Goal: Task Accomplishment & Management: Complete application form

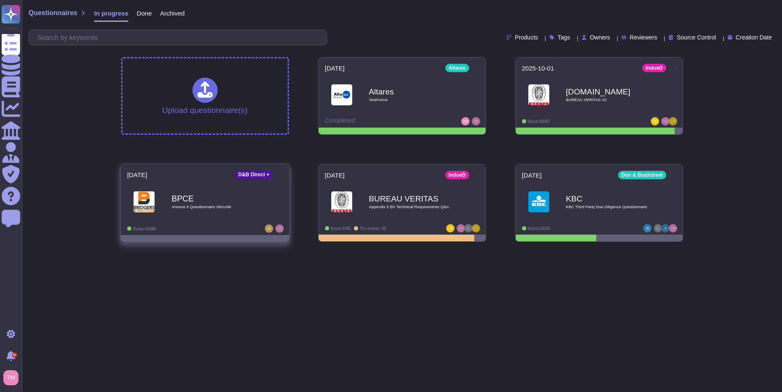
click at [244, 193] on div "BPCE Annexe 5 Questionnaire Sécurité" at bounding box center [213, 201] width 85 height 34
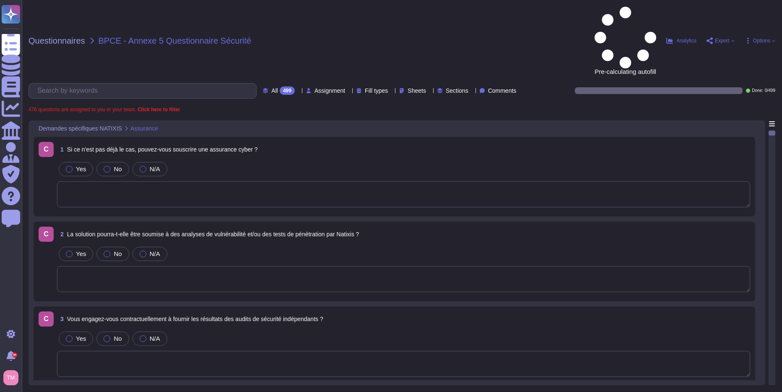
click at [748, 37] on icon at bounding box center [748, 40] width 7 height 7
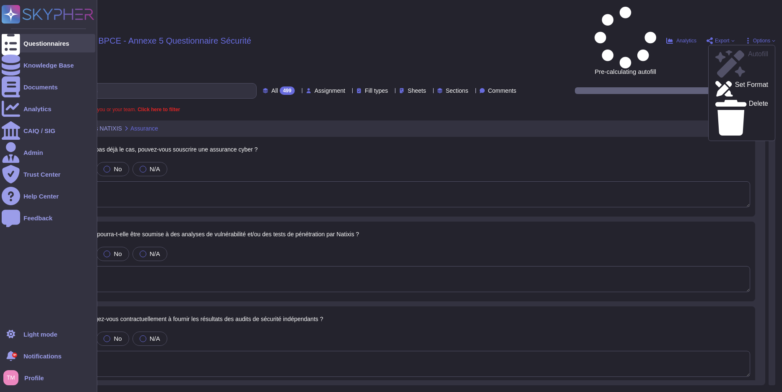
click at [23, 43] on div "Questionnaires" at bounding box center [49, 43] width 94 height 18
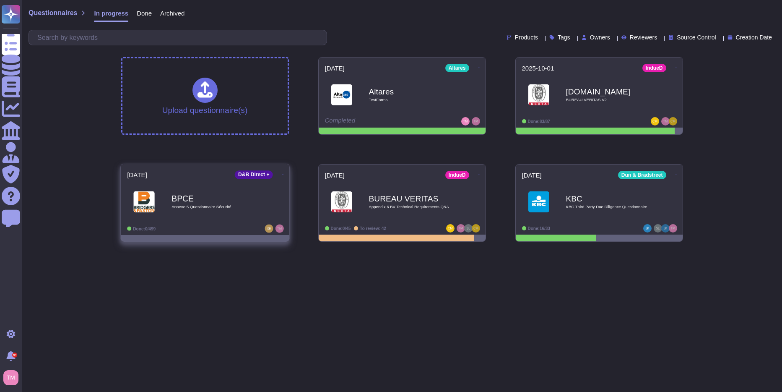
click at [282, 173] on icon at bounding box center [283, 174] width 2 height 2
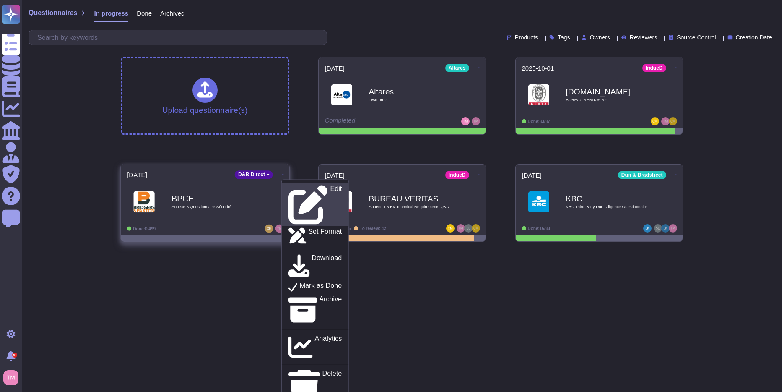
click at [305, 187] on div "Edit" at bounding box center [314, 204] width 53 height 39
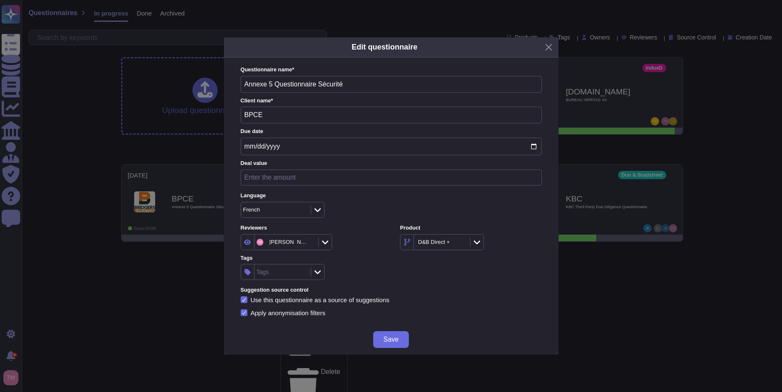
click at [275, 182] on input "number" at bounding box center [391, 177] width 301 height 16
type input "50000"
click at [395, 342] on span "Save" at bounding box center [390, 339] width 15 height 7
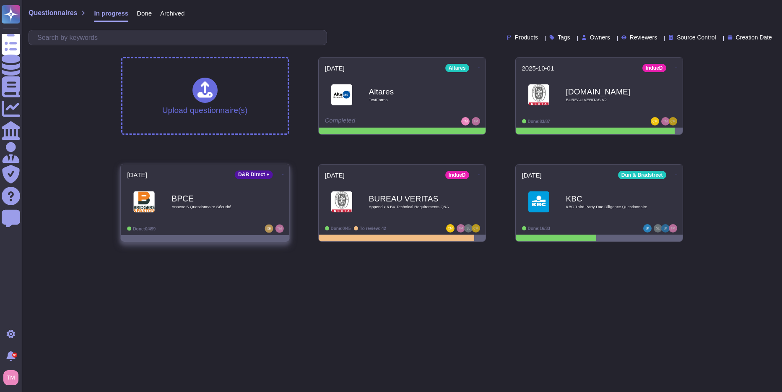
click at [240, 197] on b "BPCE" at bounding box center [213, 198] width 85 height 8
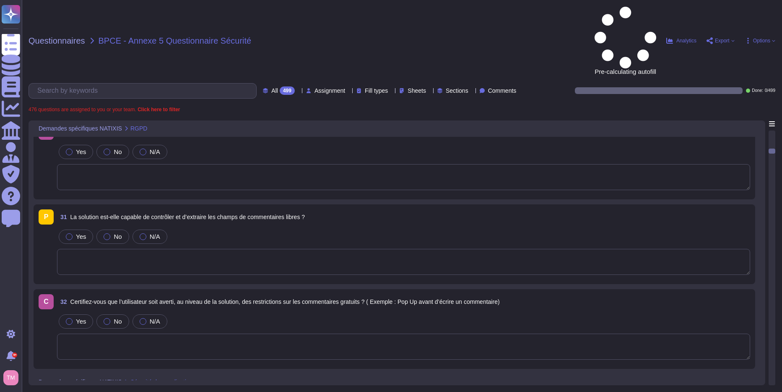
scroll to position [2558, 0]
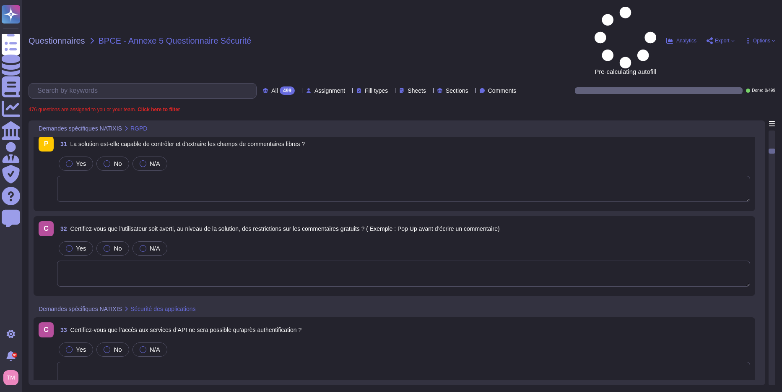
click at [322, 88] on div "Assignment" at bounding box center [327, 91] width 42 height 6
click at [314, 96] on div "P Product-indueD" at bounding box center [308, 94] width 38 height 13
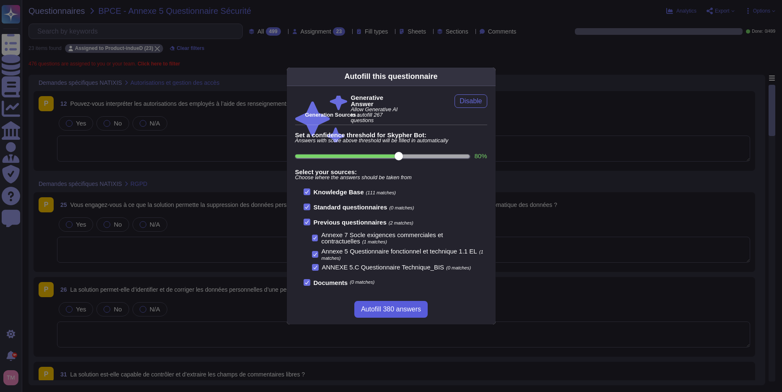
click at [394, 307] on span "Autofill 380 answers" at bounding box center [391, 309] width 60 height 7
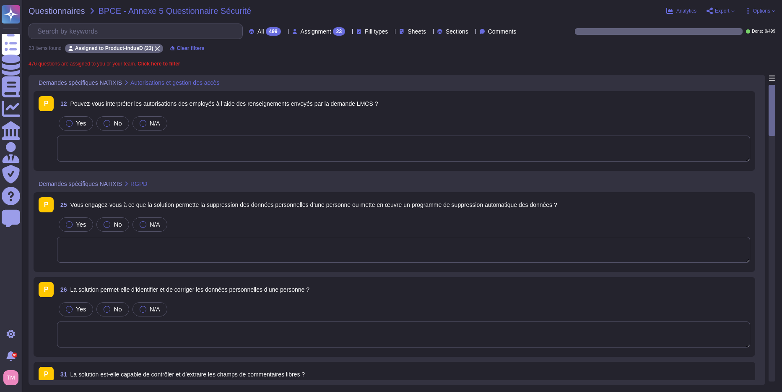
click at [224, 83] on icon at bounding box center [224, 83] width 0 height 0
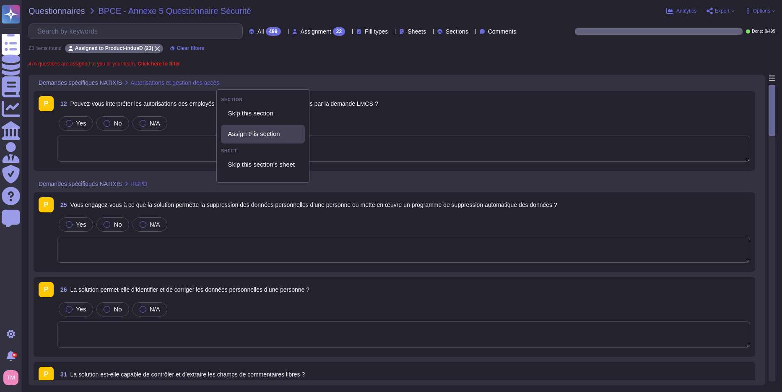
click at [264, 130] on span "Assign this section" at bounding box center [254, 134] width 52 height 8
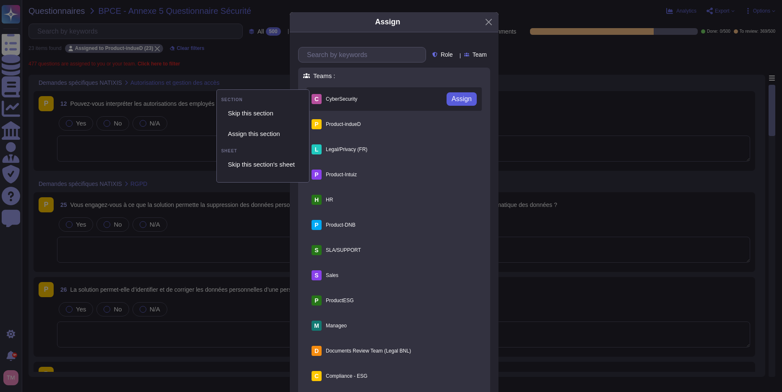
click at [457, 97] on span "Assign" at bounding box center [462, 99] width 20 height 7
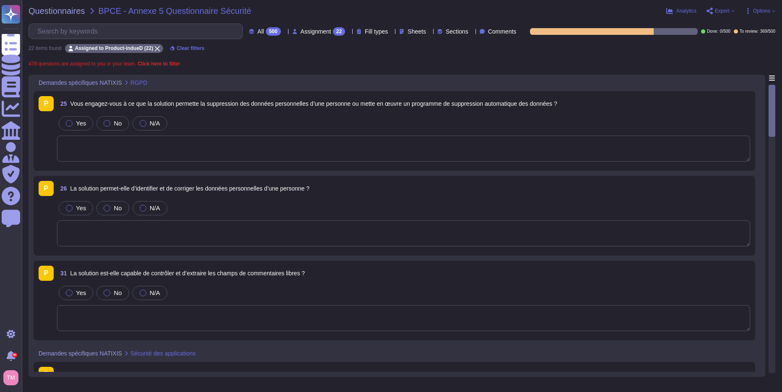
click at [152, 83] on icon at bounding box center [152, 83] width 0 height 0
click at [203, 134] on span "Assign this section" at bounding box center [181, 134] width 52 height 8
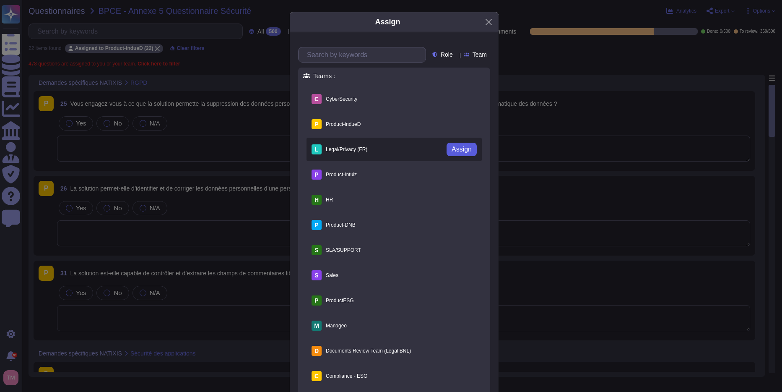
click at [452, 147] on span "Assign" at bounding box center [462, 149] width 20 height 7
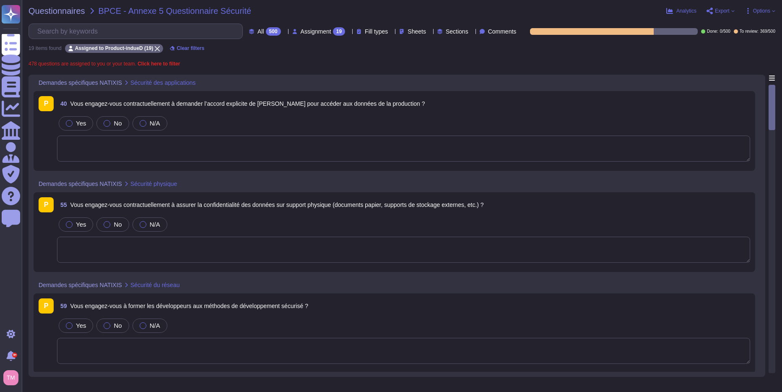
click at [201, 83] on icon at bounding box center [201, 83] width 0 height 0
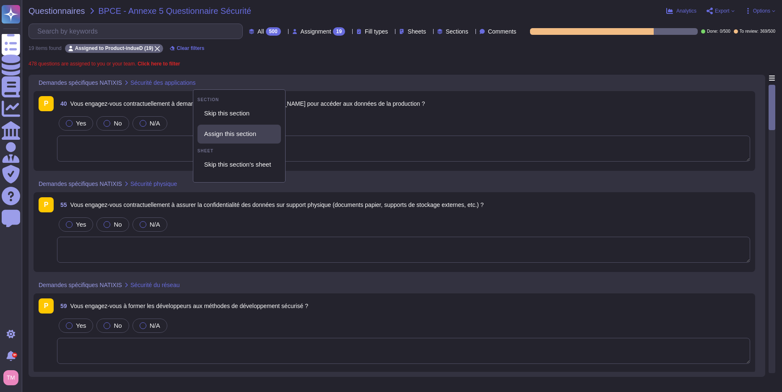
click at [255, 132] on span "Assign this section" at bounding box center [230, 134] width 52 height 8
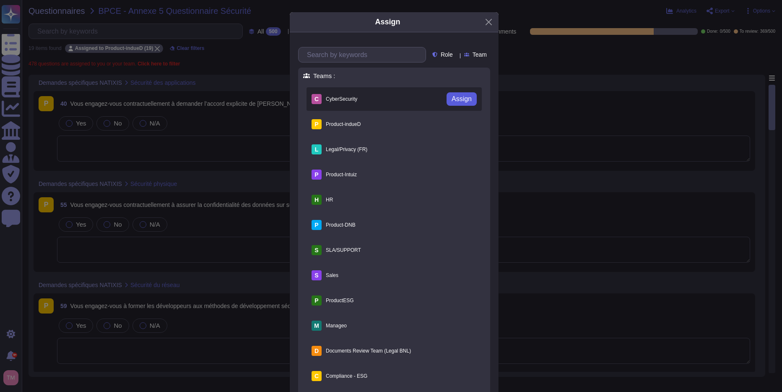
click at [452, 97] on span "Assign" at bounding box center [462, 99] width 20 height 7
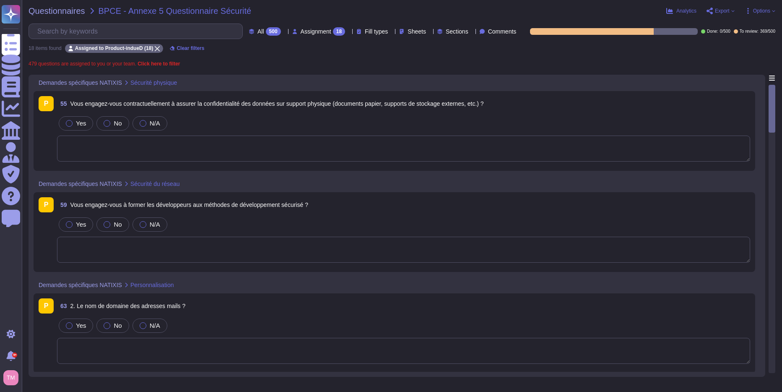
click at [182, 83] on icon at bounding box center [182, 83] width 0 height 0
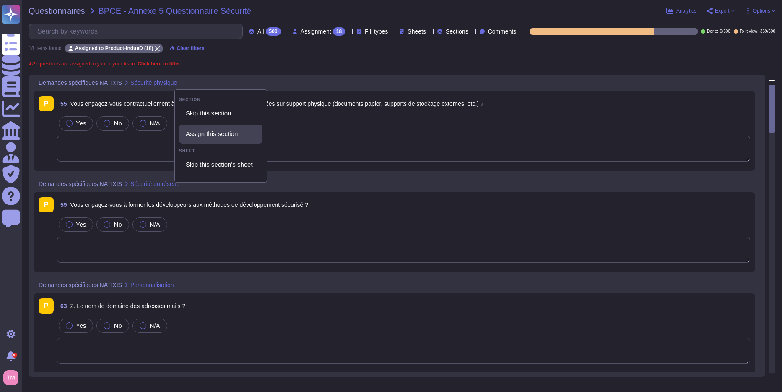
click at [233, 130] on span "Assign this section" at bounding box center [212, 134] width 52 height 8
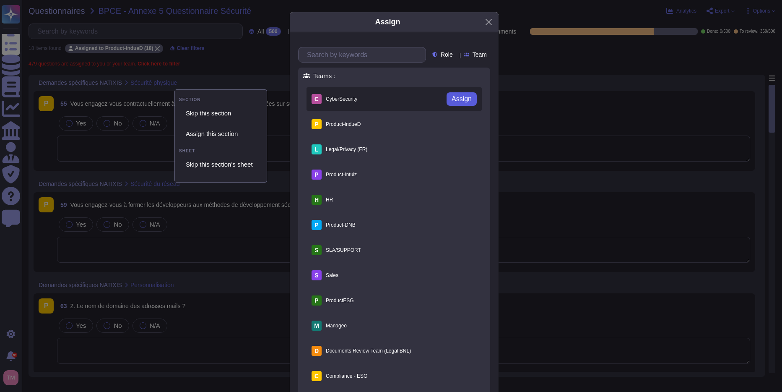
click at [454, 99] on span "Assign" at bounding box center [462, 99] width 20 height 7
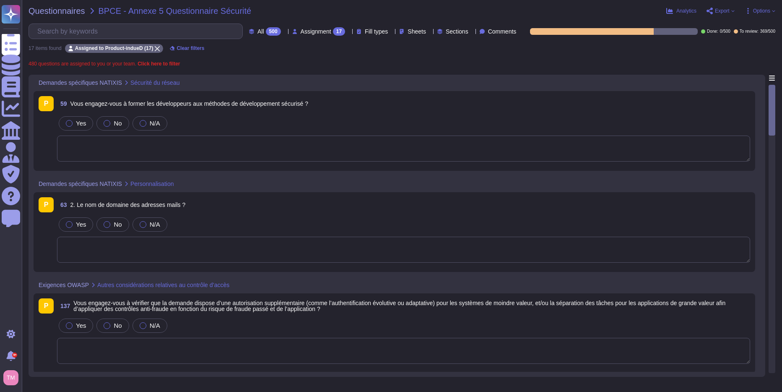
click at [184, 83] on icon at bounding box center [184, 83] width 0 height 0
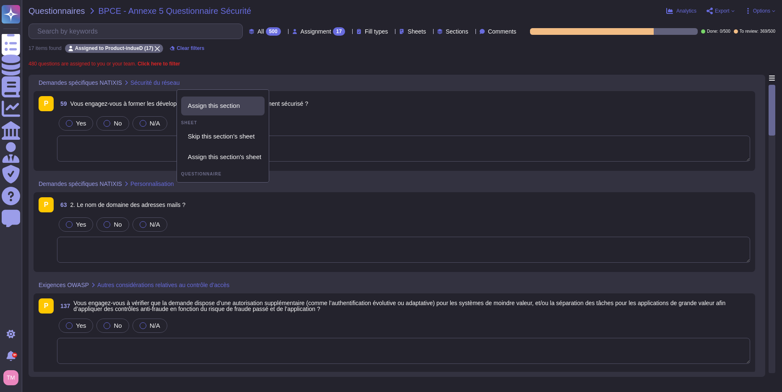
scroll to position [68, 0]
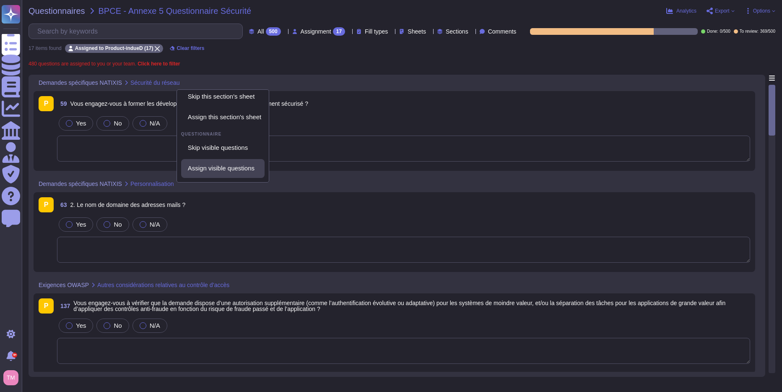
click at [234, 170] on span "Assign visible questions" at bounding box center [221, 168] width 67 height 8
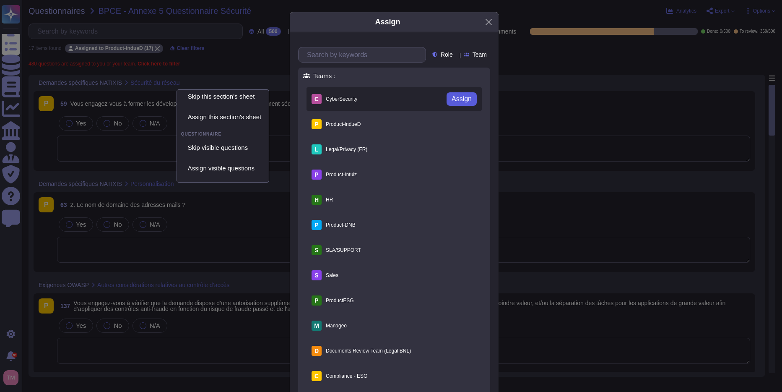
click at [456, 99] on span "Assign" at bounding box center [462, 99] width 20 height 7
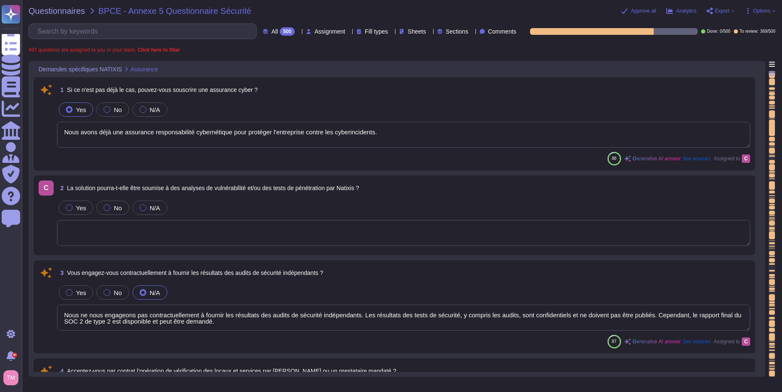
type textarea "Nous avons déjà une assurance responsabilité cybernétique pour protéger l'entre…"
type textarea "Nous ne nous engageons pas contractuellement à fournir les résultats des audits…"
type textarea "Il n'y a pas encore d'accord en place entre nos entreprises. Cependant, le cont…"
type textarea "Oui, nous nous engageons à effectuer des tests de pénétration externes et inter…"
click at [271, 29] on span "All 500" at bounding box center [282, 31] width 23 height 8
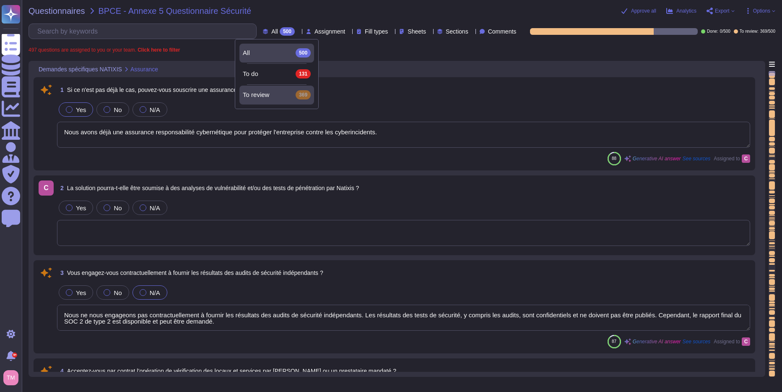
click at [270, 94] on div "To review 369" at bounding box center [277, 94] width 68 height 9
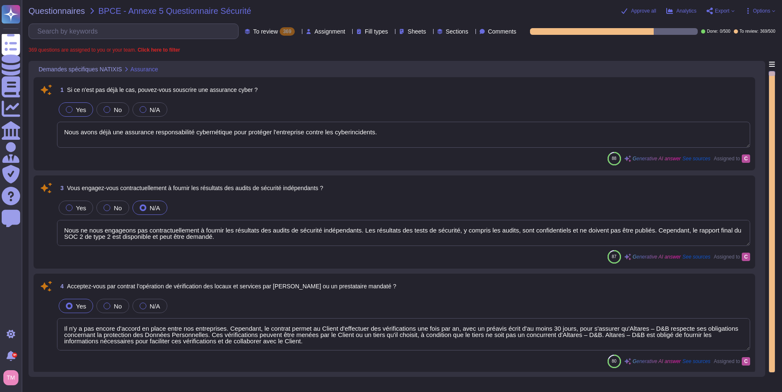
type textarea "Nous ne nous engageons pas contractuellement à fournir les résultats des audits…"
type textarea "Il n'y a pas encore d'accord en place entre nos entreprises. Cependant, le cont…"
type textarea "Oui, nous nous engageons à effectuer des tests de pénétration externes et inter…"
type textarea "Nous avons des certifications ISO 27001 disponibles en ligne et un rapport SOC …"
drag, startPoint x: 230, startPoint y: 131, endPoint x: 209, endPoint y: 133, distance: 21.1
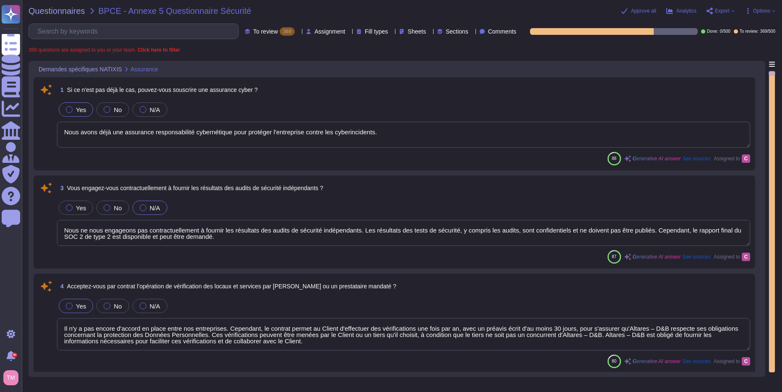
click at [209, 133] on textarea "Nous avons déjà une assurance responsabilité cybernétique pour protéger l'entre…" at bounding box center [403, 135] width 693 height 26
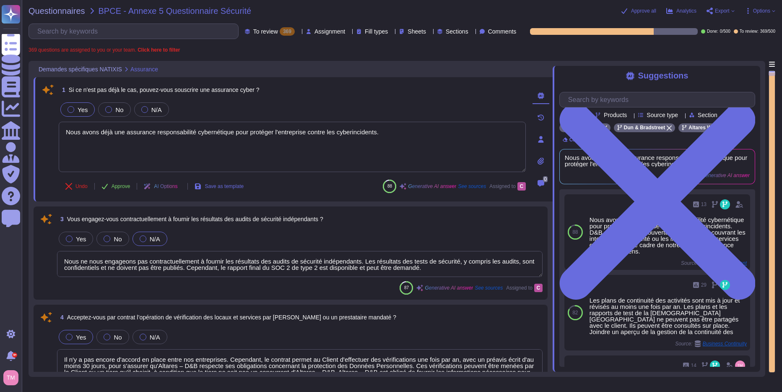
click at [294, 101] on div "Yes No N/A" at bounding box center [292, 110] width 467 height 18
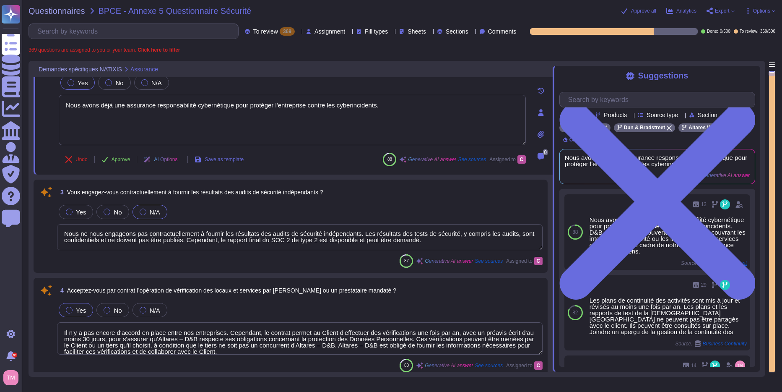
scroll to position [42, 0]
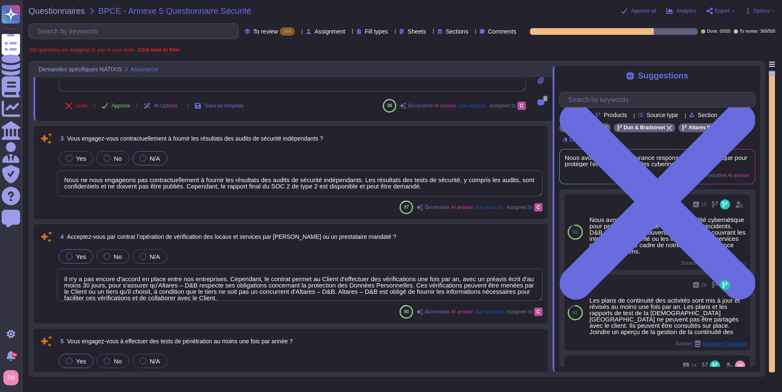
type textarea "Oui, nous avons un plan de continuité des activités documenté. D&B a mis en pla…"
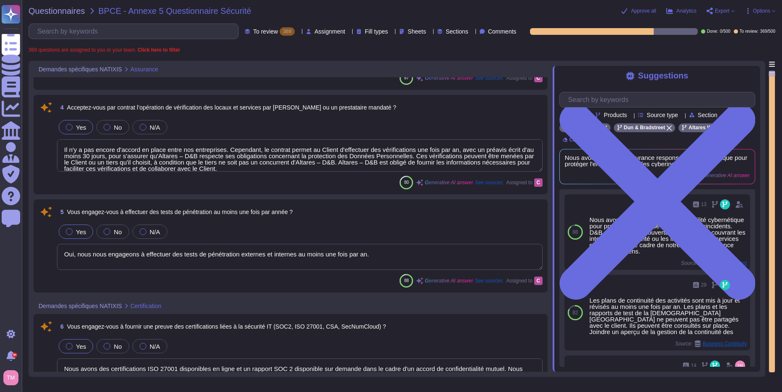
type textarea "Oui, D&B dispose d'une politique globale de sécurité de l'information, qui est …"
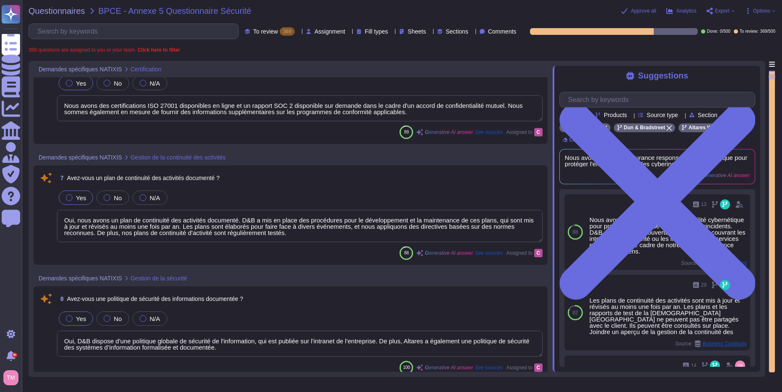
type textarea "Oui, la gestion des autorisations est mise en œuvre au niveau de l'API. L'accès…"
type textarea "Oui, une procédure opérationnelle de gestion des accès et des droits peut être …"
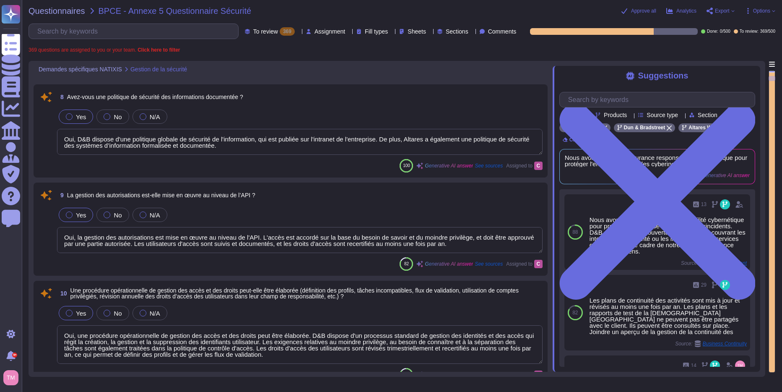
type textarea "Non, actuellement, le SSO n'est pas déployé sur les produits D&B."
type textarea "Oui, le partage d'identifiants utilisateur est strictement interdit. L'accès au…"
type textarea "Oui, nous sommes en mesure de mettre en place un système de journalisation des …"
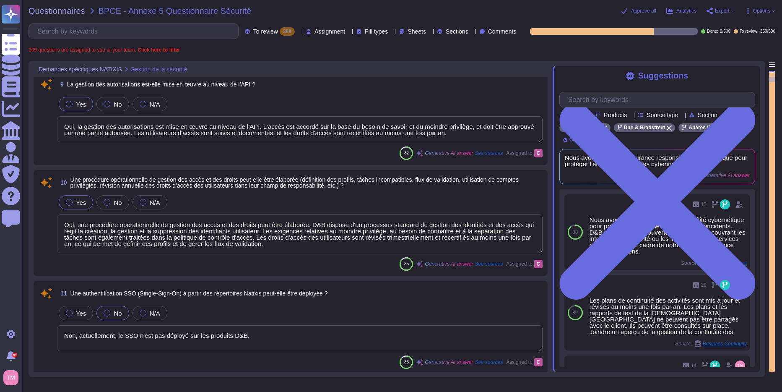
type textarea "Les pare-feux sont configurés pour tout refuser. Les pare-feux sont configurés …"
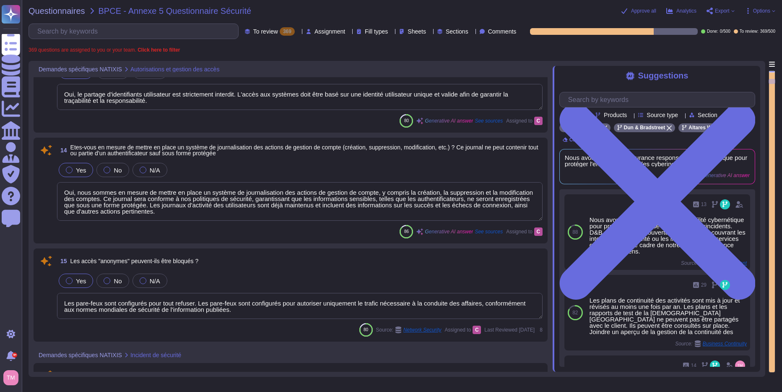
type textarea "D&B informera rapidement, mais au plus tard 24 heures après la confirmation que…"
type textarea "Oui, nous avons la capacité de traiter les incidents jusqu'à leur résolution. N…"
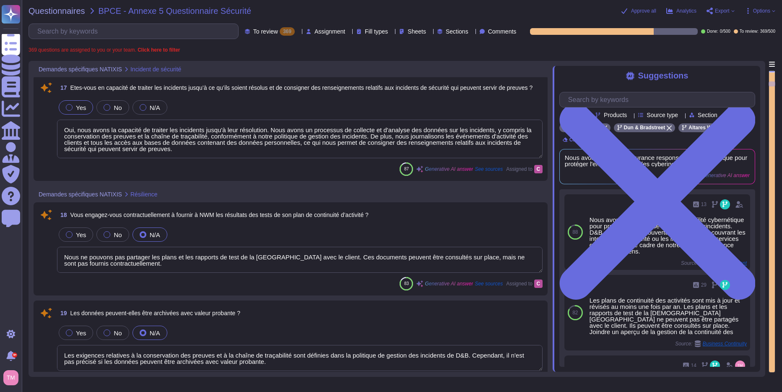
type textarea "Nous ne pouvons pas partager les plans et les rapports de test de la [GEOGRAPHI…"
type textarea "Les exigences relatives à la conservation des preuves et à la chaîne de traçabi…"
type textarea "Nous avons une redondance pour le réseau WAN et utilisons le MPLS privé de Veri…"
type textarea "Oui, les plans de continuité des activités de Dun & [PERSON_NAME] sont régulièr…"
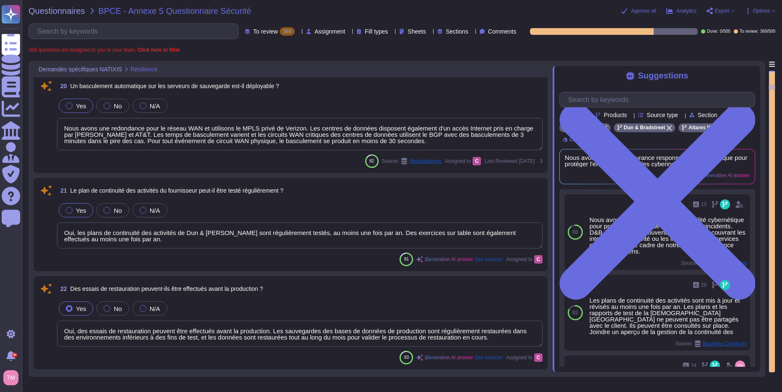
type textarea "Oui, des essais de restauration peuvent être effectués avant la production. Les…"
type textarea "Dun & [PERSON_NAME] applique des contrôles auprès de ses fournisseurs et tous l…"
type textarea "Les environnements de développement, d'assurance qualité et de production sont …"
type textarea "Nous offrons un accès complet aux données sur demande, et un export est disponi…"
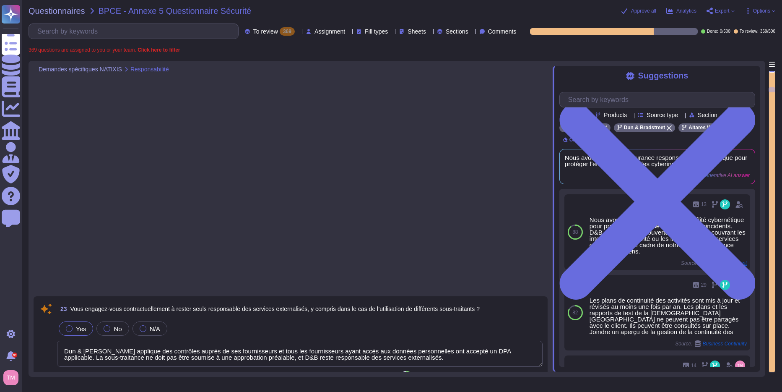
type textarea "Oui, il existe des procédures documentées pour les flux transfrontaliers de don…"
type textarea "Dun & [PERSON_NAME] s'assure que les sous-traitants autorisés respectent les ex…"
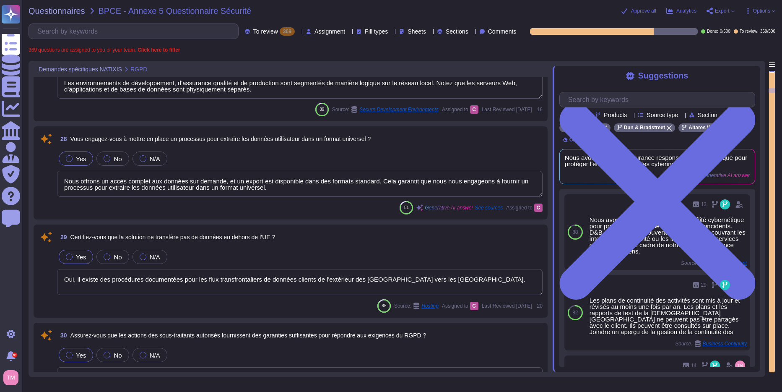
type textarea "Oui, l'accès aux services d'API ne sera possible qu'après authentification. Les…"
type textarea "Oui, nous garantissons un suivi des actions de l'API. Les journaux des événemen…"
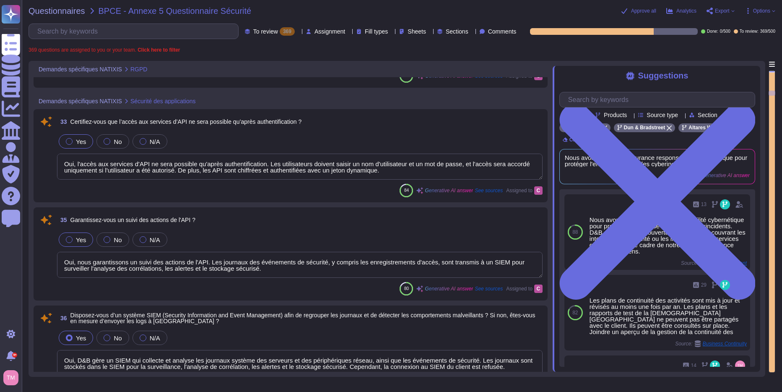
type textarea "Oui, D&B gère un SIEM qui collecte et analyse les journaux système des serveurs…"
type textarea "Oui, des révisions de code ad hoc sont effectuées par des réviseurs en fonction…"
type textarea "Oui, les systèmes sans surveillance verrouillent les sessions après 15 minutes …"
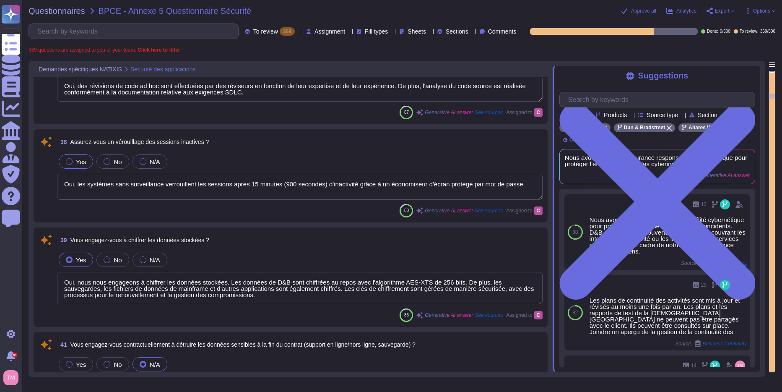
type textarea "Oui, nous nous engageons à chiffrer les données stockées. Les données de D&B so…"
type textarea "Nous respectons les obligations contractuelles relatives à la destruction des d…"
type textarea "L'accès à l'environnement de production est strictement contrôlé et limité. Les…"
type textarea "La solution cloud que nous utilisons est AWS, qui est un cloud public ; cependa…"
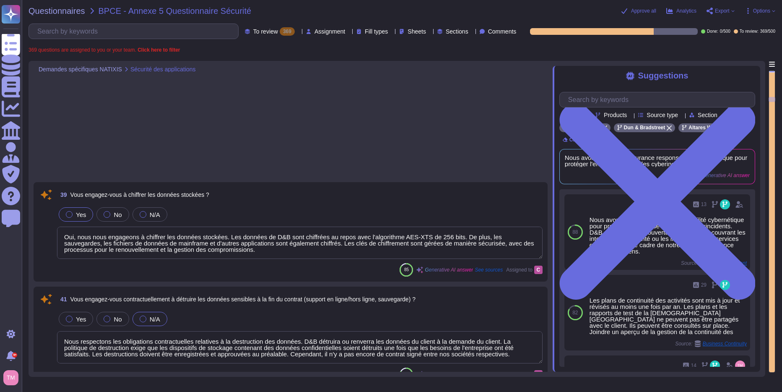
type textarea "Les salles informatiques sensibles sont équipées de systèmes de sécurité compre…"
type textarea "Oui, nous avons mis en place un système de gestion des alertes de sécurité pour…"
type textarea "Oui, les locaux informatiques disposent d'un système de contrôle d'accès qui ut…"
type textarea "Dun & Bradstreet, Inc. a son siège social à [GEOGRAPHIC_DATA], dans le [US_STAT…"
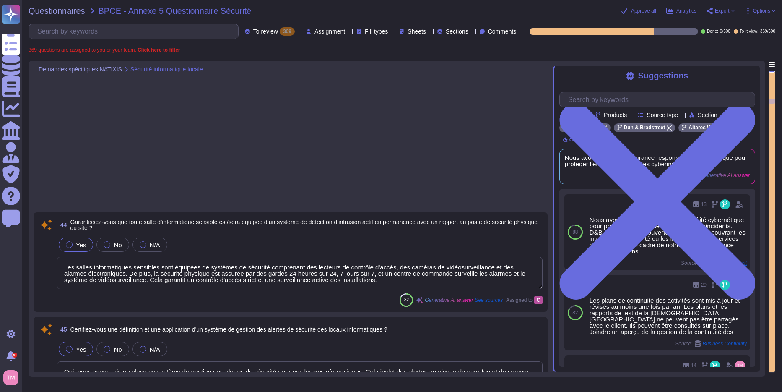
type textarea "- Produits financiers : Aider les dirigeants financiers à gérer les risques et …"
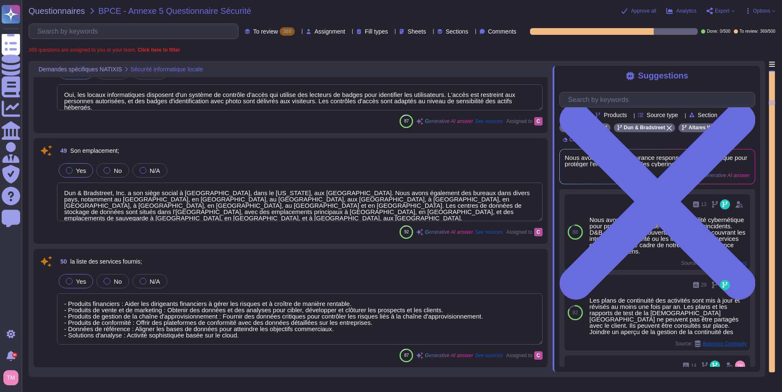
type textarea "Les fichiers de données clients sont stockés de manière discrète, c'est-à-dire …"
type textarea "Dun & Bradstreet, Inc. dispose d'environnements de commerce électronique straté…"
type textarea "Oui, une procédure de gestion des accès physiques aux locaux informatiques est …"
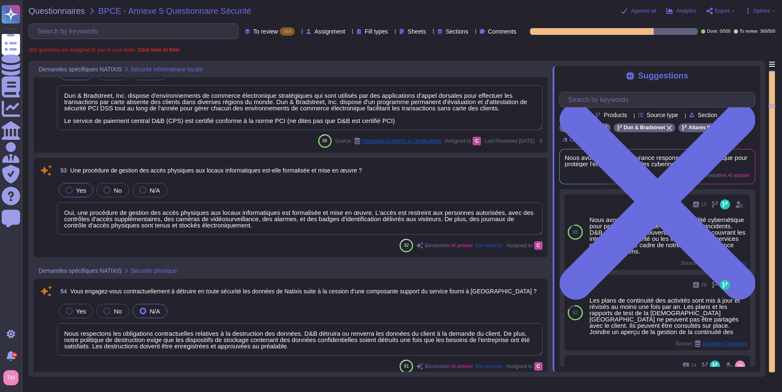
type textarea "Nous respectons les obligations contractuelles relatives à la destruction des d…"
type textarea "Oui, les environnements de développement, d'assurance qualité et de production …"
type textarea "Oui, nous nous engageons à chiffrer les données en transit selon des normes ind…"
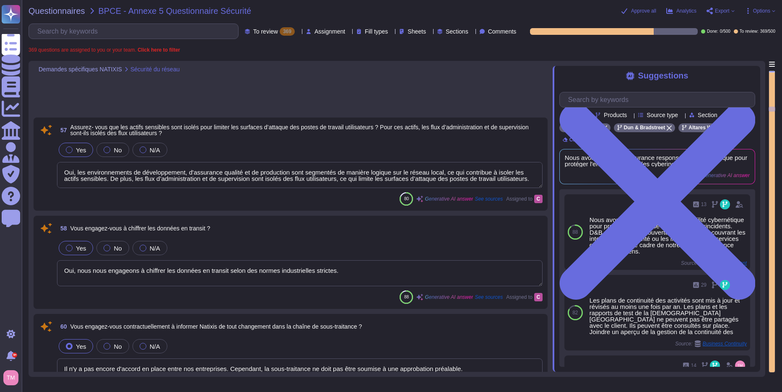
type textarea "Il n'y a pas encore d'accord en place entre nos entreprises. Cependant, la sous…"
type textarea "depend of products"
type textarea "Les tests de sécurité se dérouleront comme suit : • Analyse des vulnérabilités …"
type textarea "Oui, nous nous engageons à vérifier que toutes les histoires et fonctionnalités…"
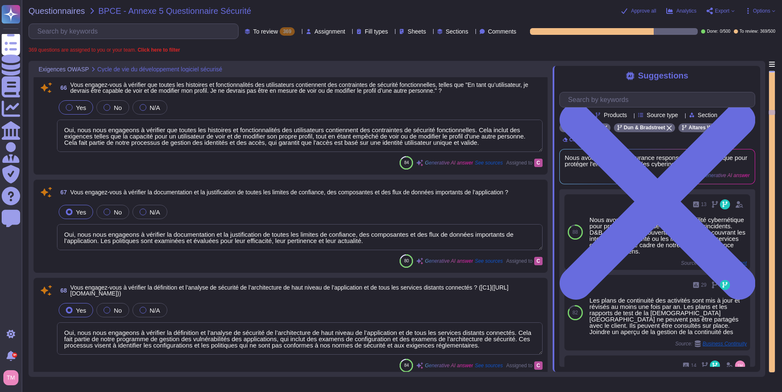
type textarea "Oui, nous nous engageons à vérifier la documentation et la justification de tou…"
type textarea "Oui, nous nous engageons à vérifier la définition et l’analyse de sécurité de l…"
type textarea "Oui, nous nous engageons à vérifier la mise en œuvre de contrôles de sécurité c…"
type textarea "Oui, nous nous engageons à vérifier la disponibilité d'une liste de contrôle du…"
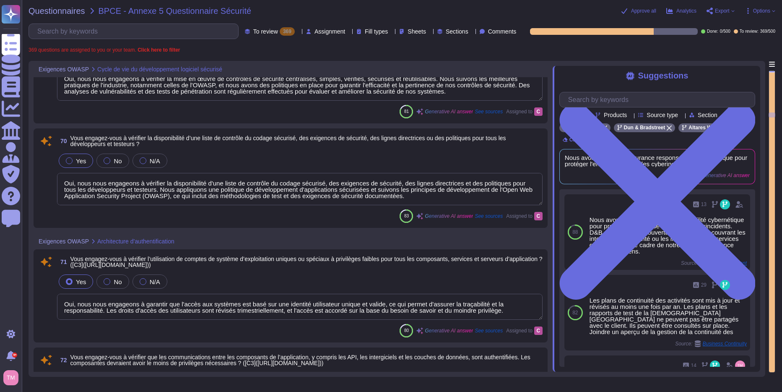
type textarea "Oui, nous nous engageons à garantir que l'accès aux systèmes est basé sur une i…"
type textarea "Oui, nous nous engageons à vérifier que les communications entre les composants…"
type textarea "Oui, nous mettons en place un contrôle d'accès à nos API qui respecte les meill…"
type textarea "Nous nous engageons à vérifier que les points d’application de confiance, tels …"
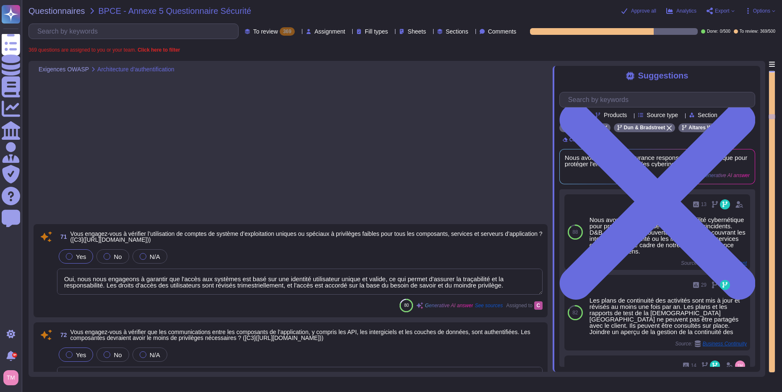
type textarea "Oui, nous nous engageons à mettre en place un contrôle d'accès à nos API qui re…"
type textarea "Oui, nous nous engageons à vérifier que les exigences relatives aux entrées et …"
type textarea "Oui, nous nous engageons à vérifier que la validation des entrées est appliquée…"
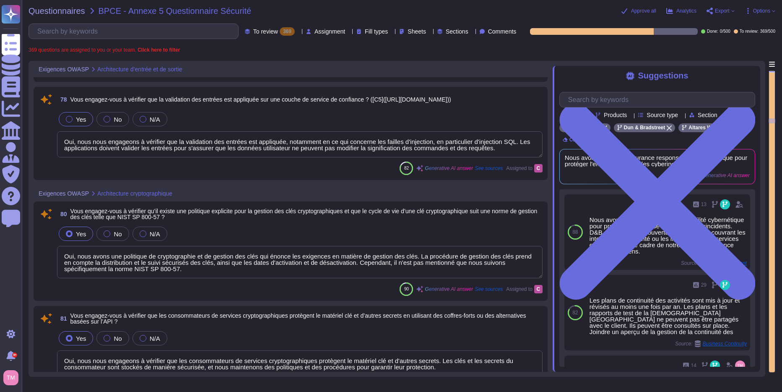
type textarea "Oui, nous avons une politique de cryptographie et de gestion des clés qui énonc…"
type textarea "Oui, nous nous engageons à vérifier que les consommateurs de services cryptogra…"
type textarea "Oui, nous nous engageons à vérifier que toutes les clés et tous les mots de pas…"
type textarea "Oui, nous nous engageons à traiter les secrets côté client, tels que les clés s…"
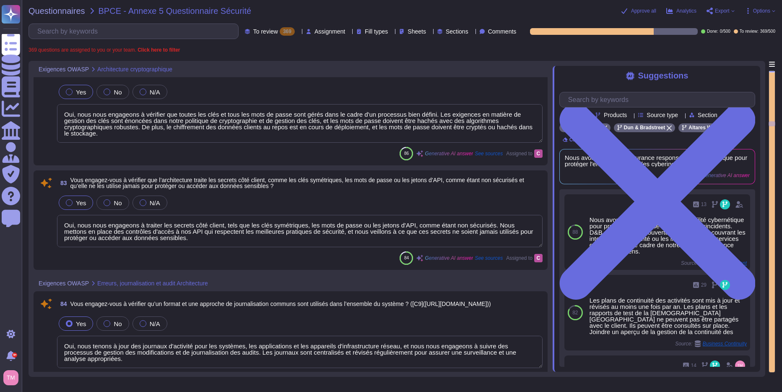
type textarea "Oui, nous tenons à jour des journaux d'activité pour les systèmes, les applicat…"
type textarea "Oui, nous nous engageons à vérifier que les journaux sont transmis en toute séc…"
type textarea "Oui, nous nous engageons à vérifier que toutes les données sensibles sont ident…"
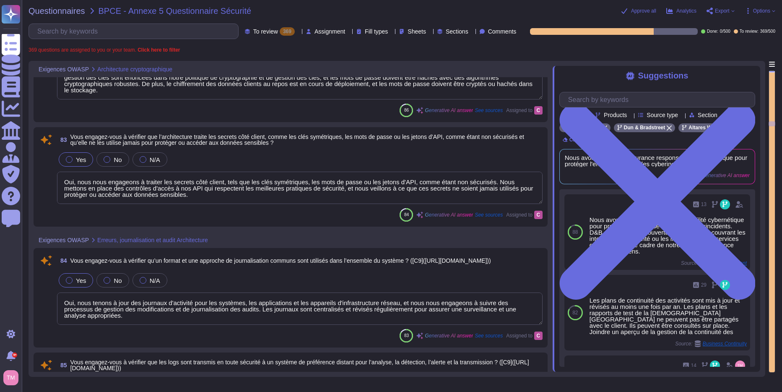
type textarea "Oui, nous nous engageons à vérifier que tous les niveaux de protection ont un e…"
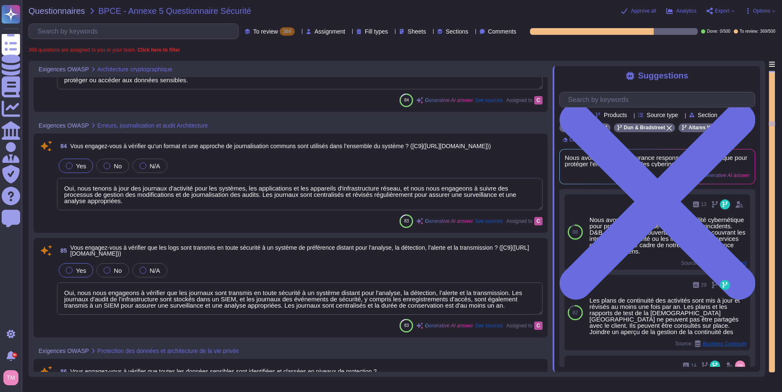
scroll to position [6709, 0]
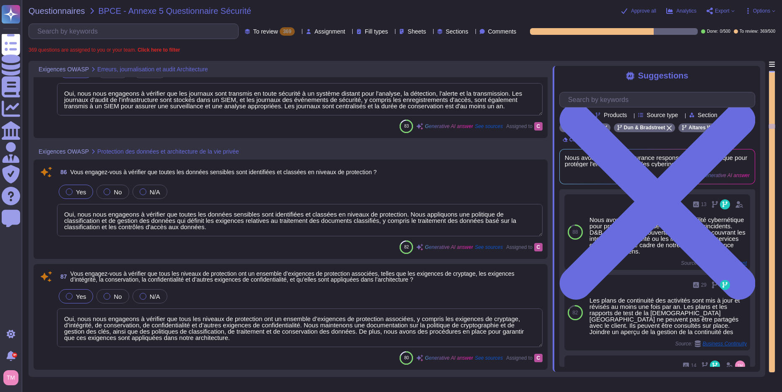
type textarea "Oui, nous nous engageons à vérifier que l'application chiffre les communication…"
type textarea "Nous nous engageons à vérifier l'authenticité de chaque côté d'un lien de commu…"
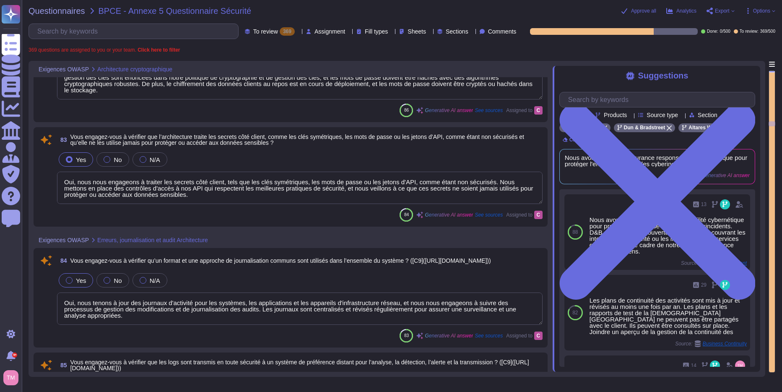
type textarea "Oui, nous avons une politique de cryptographie et de gestion des clés qui énonc…"
type textarea "Oui, nous nous engageons à vérifier que les consommateurs de services cryptogra…"
type textarea "Oui, nous nous engageons à vérifier que toutes les clés et tous les mots de pas…"
type textarea "Oui, nous nous engageons à traiter les secrets côté client, tels que les clés s…"
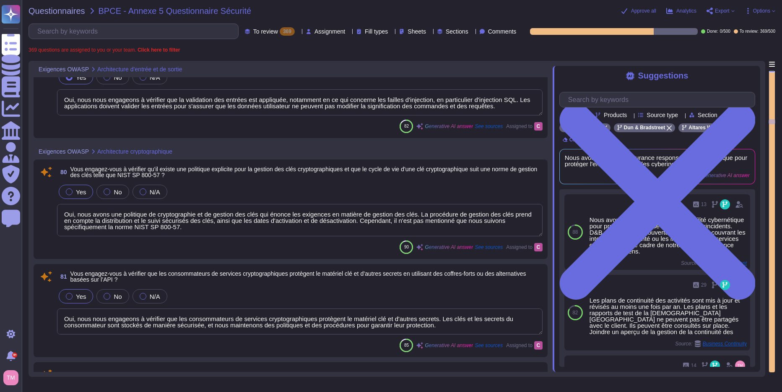
type textarea "Oui, nous nous engageons à vérifier que les exigences relatives aux entrées et …"
type textarea "Oui, nous nous engageons à vérifier que la validation des entrées est appliquée…"
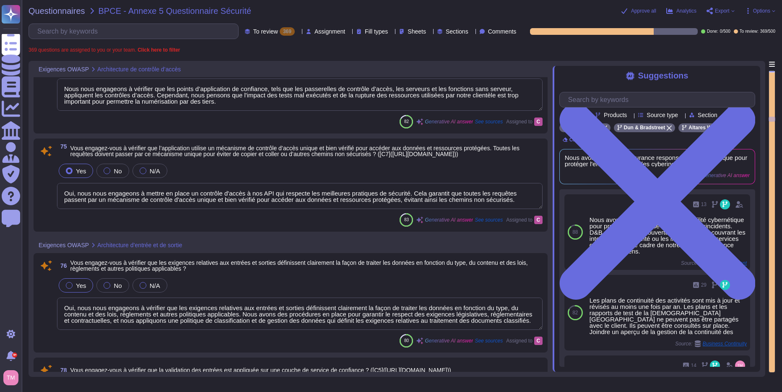
type textarea "Nous nous engageons à vérifier que les points d’application de confiance, tels …"
type textarea "Oui, nous nous engageons à mettre en place un contrôle d'accès à nos API qui re…"
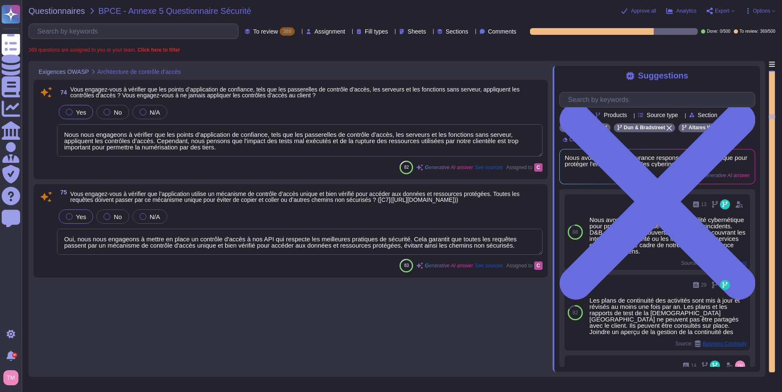
type textarea "Oui, nous nous engageons à garantir que l'accès aux systèmes est basé sur une i…"
type textarea "Oui, nous nous engageons à vérifier que les communications entre les composants…"
type textarea "Oui, nous mettons en place un contrôle d'accès à nos API qui respecte les meill…"
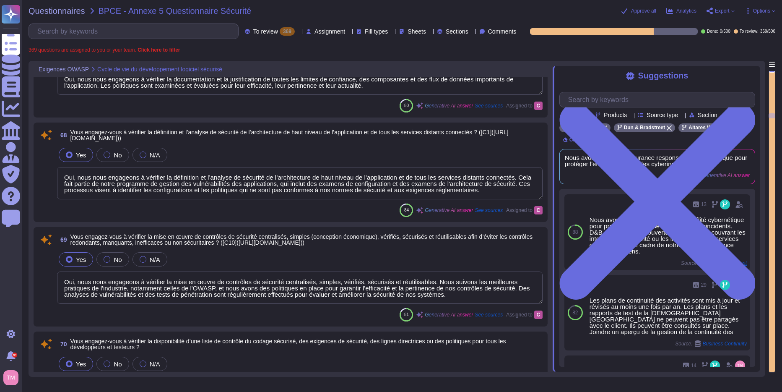
type textarea "Oui, nous nous engageons à vérifier la documentation et la justification de tou…"
type textarea "Oui, nous nous engageons à vérifier la définition et l’analyse de sécurité de l…"
type textarea "Oui, nous nous engageons à vérifier la mise en œuvre de contrôles de sécurité c…"
type textarea "Oui, nous nous engageons à vérifier la disponibilité d'une liste de contrôle du…"
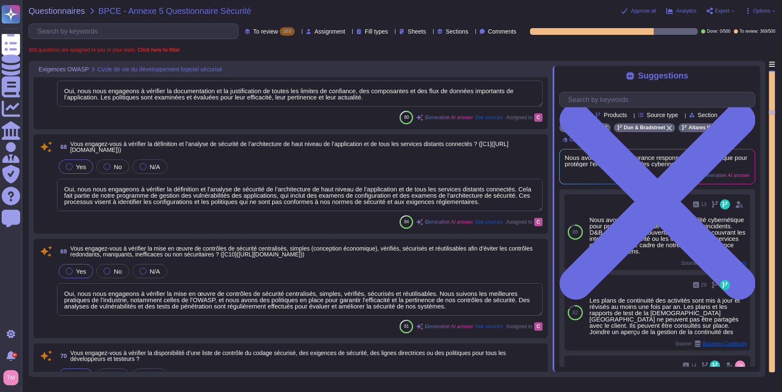
type textarea "Les tests de sécurité se dérouleront comme suit : • Analyse des vulnérabilités …"
type textarea "Oui, nous nous engageons à vérifier que toutes les histoires et fonctionnalités…"
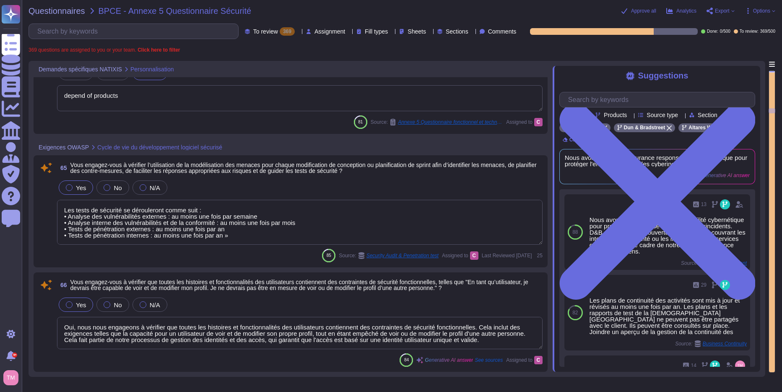
type textarea "depend of products"
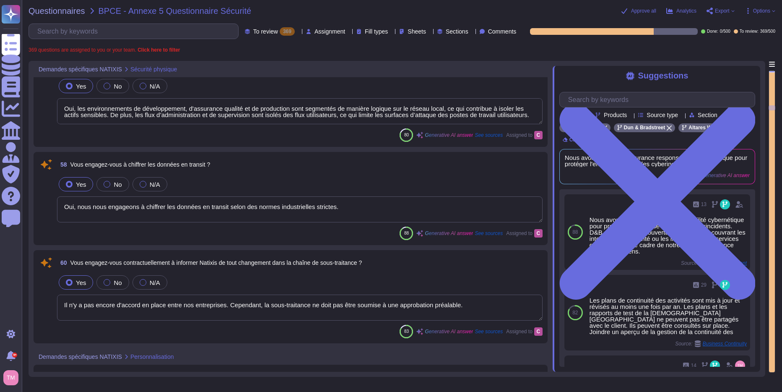
type textarea "Nous respectons les obligations contractuelles relatives à la destruction des d…"
type textarea "Oui, les environnements de développement, d'assurance qualité et de production …"
type textarea "Oui, nous nous engageons à chiffrer les données en transit selon des normes ind…"
type textarea "Il n'y a pas encore d'accord en place entre nos entreprises. Cependant, la sous…"
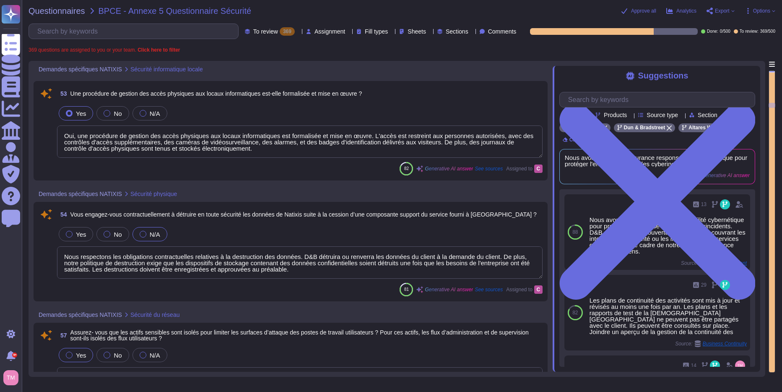
type textarea "- Produits financiers : Aider les dirigeants financiers à gérer les risques et …"
type textarea "Les fichiers de données clients sont stockés de manière discrète, c'est-à-dire …"
type textarea "Dun & Bradstreet, Inc. dispose d'environnements de commerce électronique straté…"
type textarea "Oui, une procédure de gestion des accès physiques aux locaux informatiques est …"
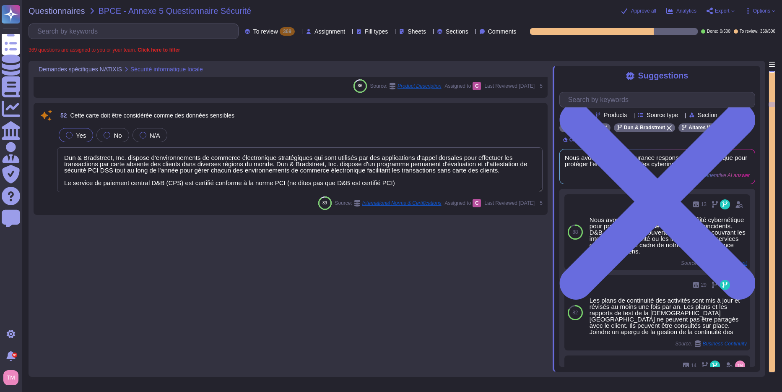
type textarea "Les salles informatiques sensibles sont équipées de systèmes de sécurité compre…"
type textarea "Oui, nous avons mis en place un système de gestion des alertes de sécurité pour…"
type textarea "Oui, les locaux informatiques disposent d'un système de contrôle d'accès qui ut…"
type textarea "Dun & Bradstreet, Inc. a son siège social à [GEOGRAPHIC_DATA], dans le [US_STAT…"
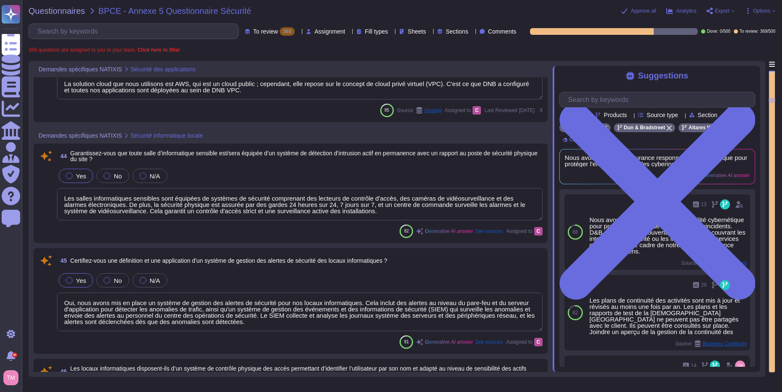
type textarea "Nous respectons les obligations contractuelles relatives à la destruction des d…"
type textarea "L'accès à l'environnement de production est strictement contrôlé et limité. Les…"
type textarea "La solution cloud que nous utilisons est AWS, qui est un cloud public ; cependa…"
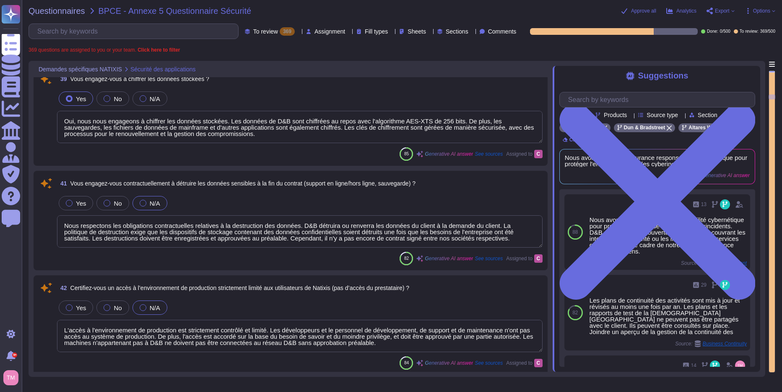
type textarea "Oui, des révisions de code ad hoc sont effectuées par des réviseurs en fonction…"
type textarea "Oui, les systèmes sans surveillance verrouillent les sessions après 15 minutes …"
type textarea "Oui, nous nous engageons à chiffrer les données stockées. Les données de D&B so…"
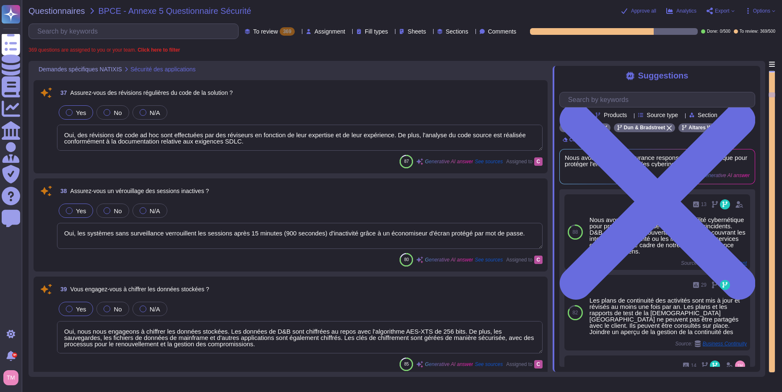
type textarea "Oui, l'accès aux services d'API ne sera possible qu'après authentification. Les…"
type textarea "Oui, nous garantissons un suivi des actions de l'API. Les journaux des événemen…"
type textarea "Oui, D&B gère un SIEM qui collecte et analyse les journaux système des serveurs…"
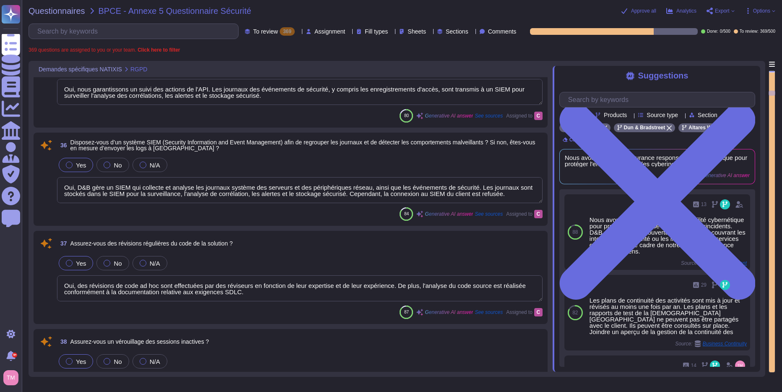
type textarea "Oui, il existe des procédures documentées pour les flux transfrontaliers de don…"
type textarea "Dun & [PERSON_NAME] s'assure que les sous-traitants autorisés respectent les ex…"
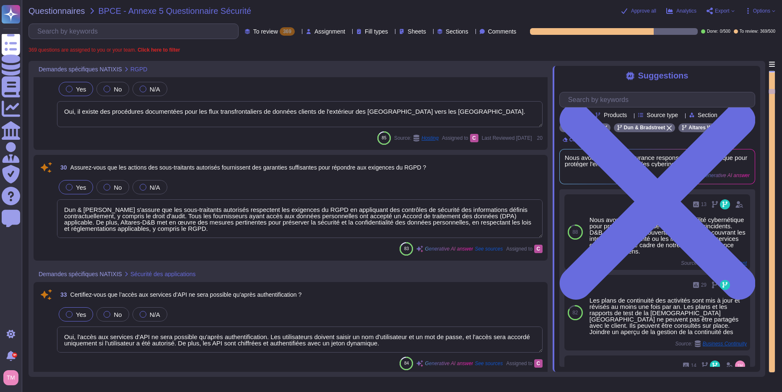
type textarea "Les environnements de développement, d'assurance qualité et de production sont …"
type textarea "Nous offrons un accès complet aux données sur demande, et un export est disponi…"
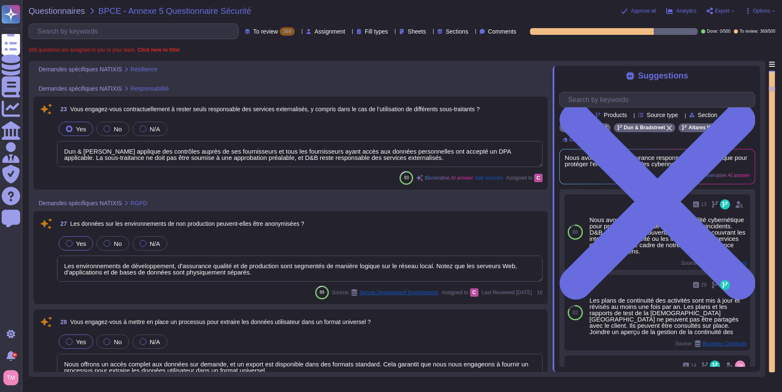
type textarea "Oui, les plans de continuité des activités de Dun & [PERSON_NAME] sont régulièr…"
type textarea "Oui, des essais de restauration peuvent être effectués avant la production. Les…"
type textarea "Dun & [PERSON_NAME] applique des contrôles auprès de ses fournisseurs et tous l…"
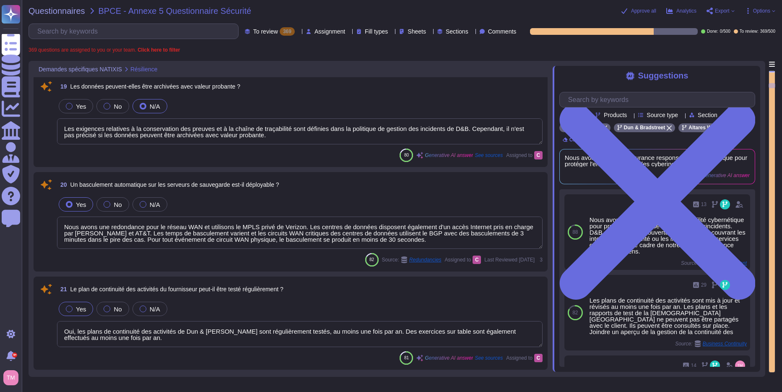
type textarea "Nous ne pouvons pas partager les plans et les rapports de test de la [GEOGRAPHI…"
type textarea "Les exigences relatives à la conservation des preuves et à la chaîne de traçabi…"
type textarea "Nous avons une redondance pour le réseau WAN et utilisons le MPLS privé de Veri…"
click at [638, 13] on span "Approve all" at bounding box center [643, 10] width 25 height 5
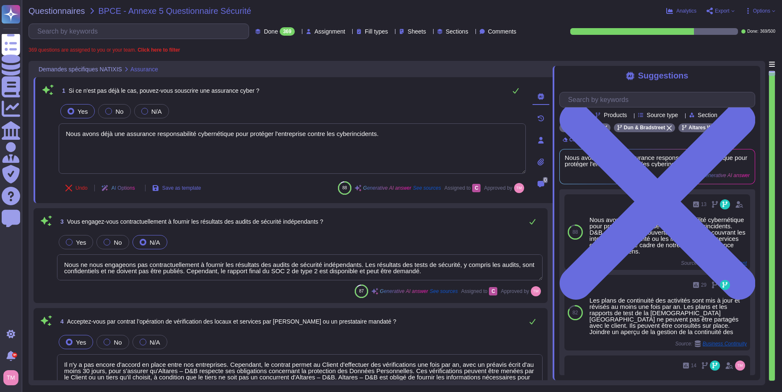
type textarea "Nous avons déjà une assurance responsabilité cybernétique pour protéger l'entre…"
type textarea "Nous ne nous engageons pas contractuellement à fournir les résultats des audits…"
type textarea "Il n'y a pas encore d'accord en place entre nos entreprises. Cependant, le cont…"
type textarea "Oui, nous nous engageons à effectuer des tests de pénétration externes et inter…"
type textarea "Nous avons des certifications ISO 27001 disponibles en ligne et un rapport SOC …"
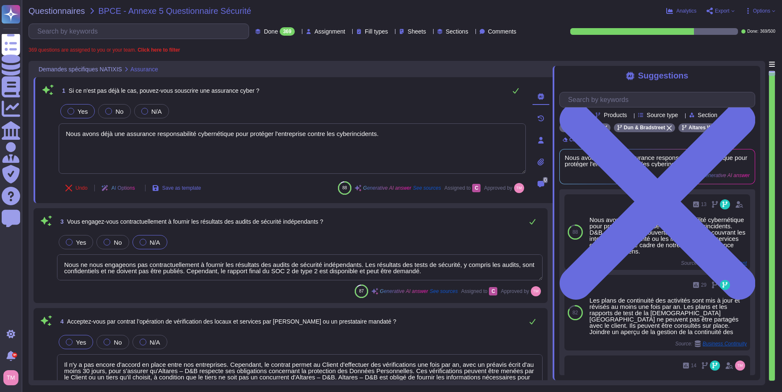
click at [264, 30] on span "Done" at bounding box center [271, 32] width 14 height 6
click at [253, 75] on div "To do 131" at bounding box center [270, 73] width 68 height 9
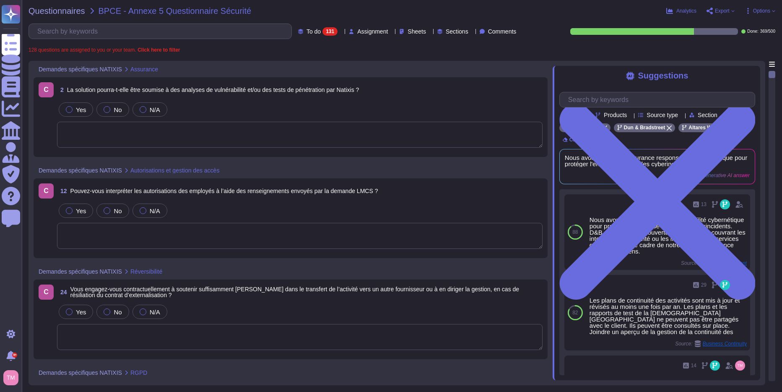
click at [298, 106] on div "Yes No N/A" at bounding box center [300, 110] width 486 height 18
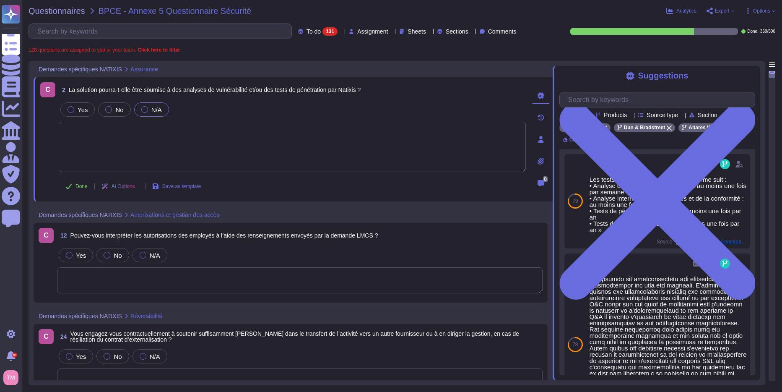
click at [142, 109] on div at bounding box center [144, 109] width 7 height 7
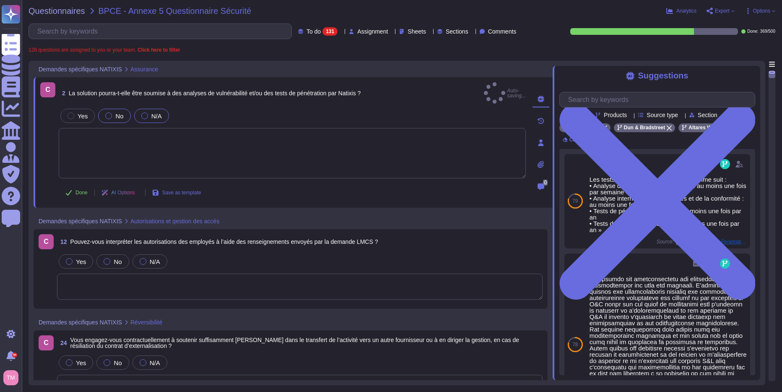
click at [106, 112] on div at bounding box center [108, 115] width 7 height 7
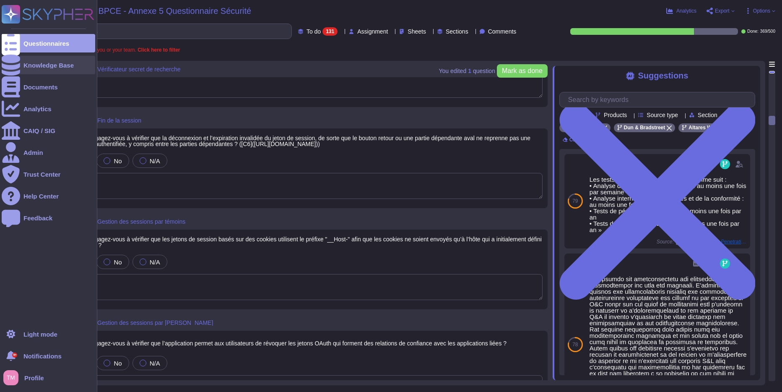
scroll to position [1803, 0]
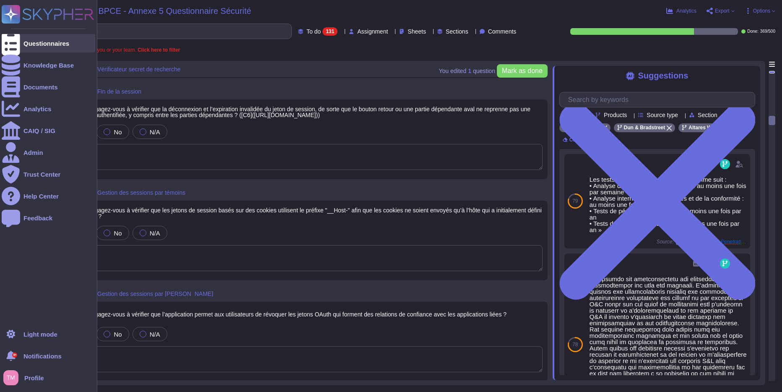
click at [13, 48] on div at bounding box center [11, 43] width 18 height 18
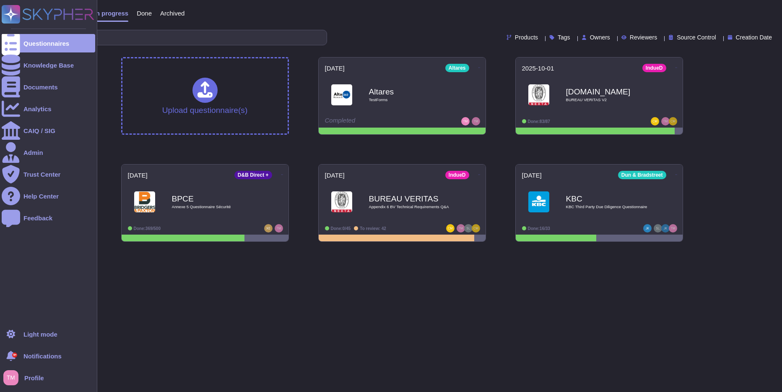
click at [42, 354] on span "Notifications" at bounding box center [42, 356] width 38 height 6
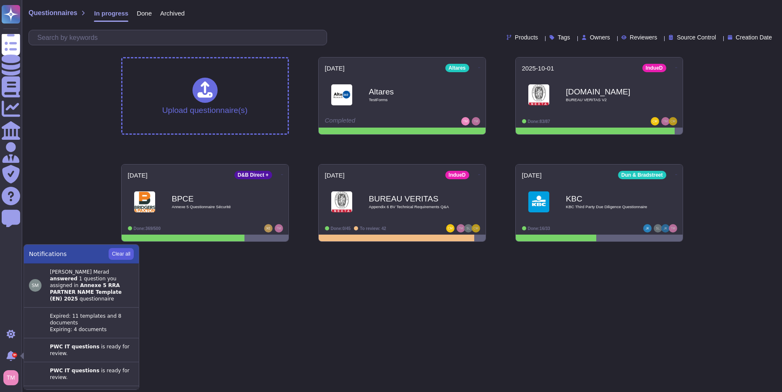
click at [120, 252] on button "Clear all" at bounding box center [121, 254] width 25 height 12
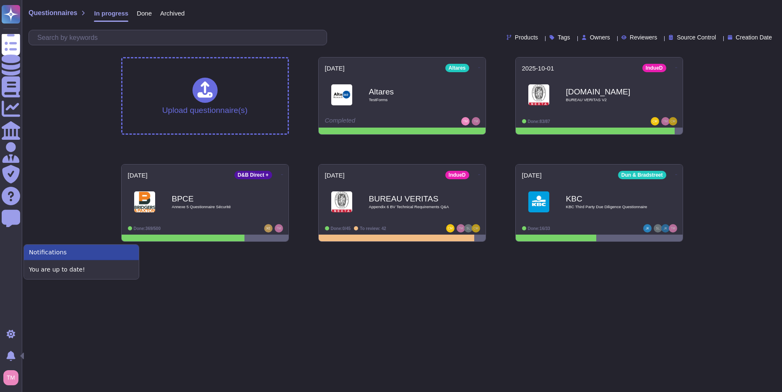
drag, startPoint x: 265, startPoint y: 351, endPoint x: 268, endPoint y: 339, distance: 11.8
click at [265, 248] on html "Questionnaires Knowledge Base Documents Analytics CAIQ / SIG Admin Trust Center…" at bounding box center [391, 124] width 782 height 248
